Goal: Entertainment & Leisure: Consume media (video, audio)

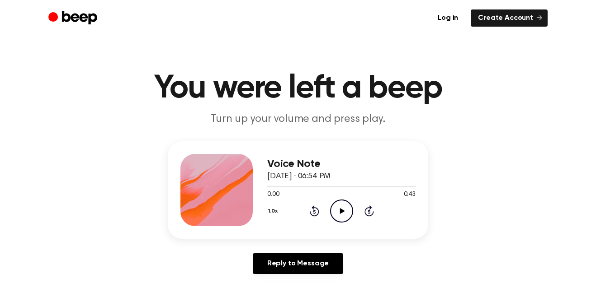
click at [338, 209] on icon "Play Audio" at bounding box center [341, 211] width 23 height 23
click at [346, 209] on icon "Play Audio" at bounding box center [341, 211] width 23 height 23
click at [334, 212] on icon "Play Audio" at bounding box center [341, 211] width 23 height 23
click at [339, 220] on icon "Pause Audio" at bounding box center [341, 211] width 23 height 23
click at [335, 218] on icon "Play Audio" at bounding box center [341, 211] width 23 height 23
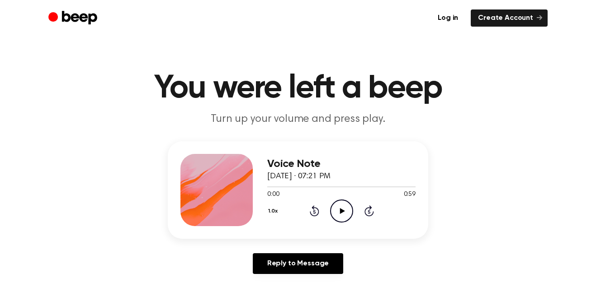
click at [341, 216] on icon "Play Audio" at bounding box center [341, 211] width 23 height 23
